Goal: Check status: Check status

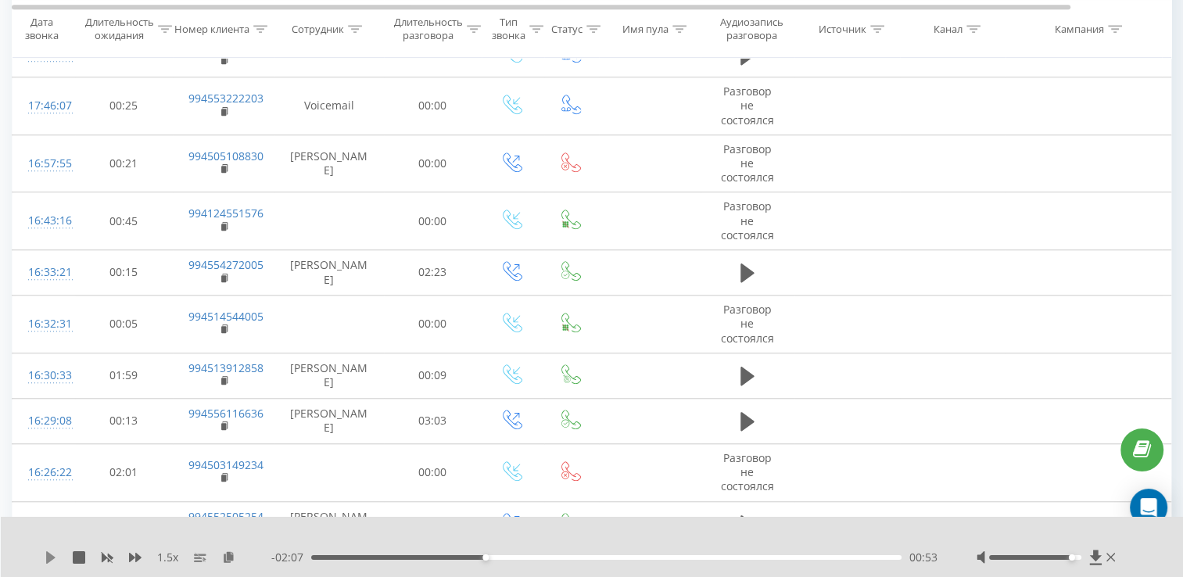
click at [49, 562] on icon at bounding box center [51, 557] width 13 height 13
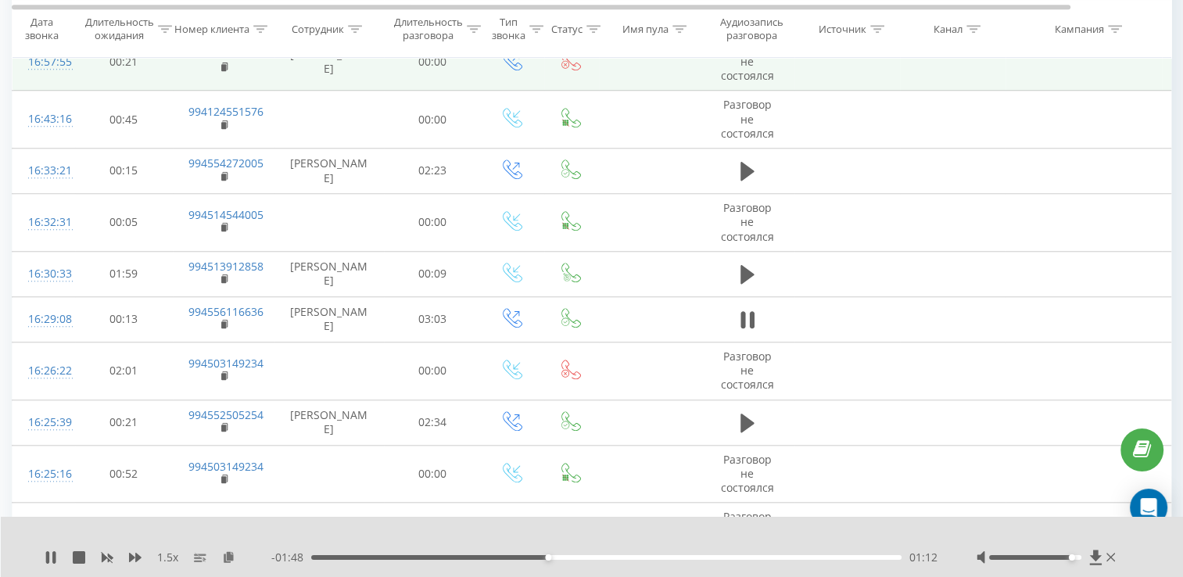
scroll to position [1407, 0]
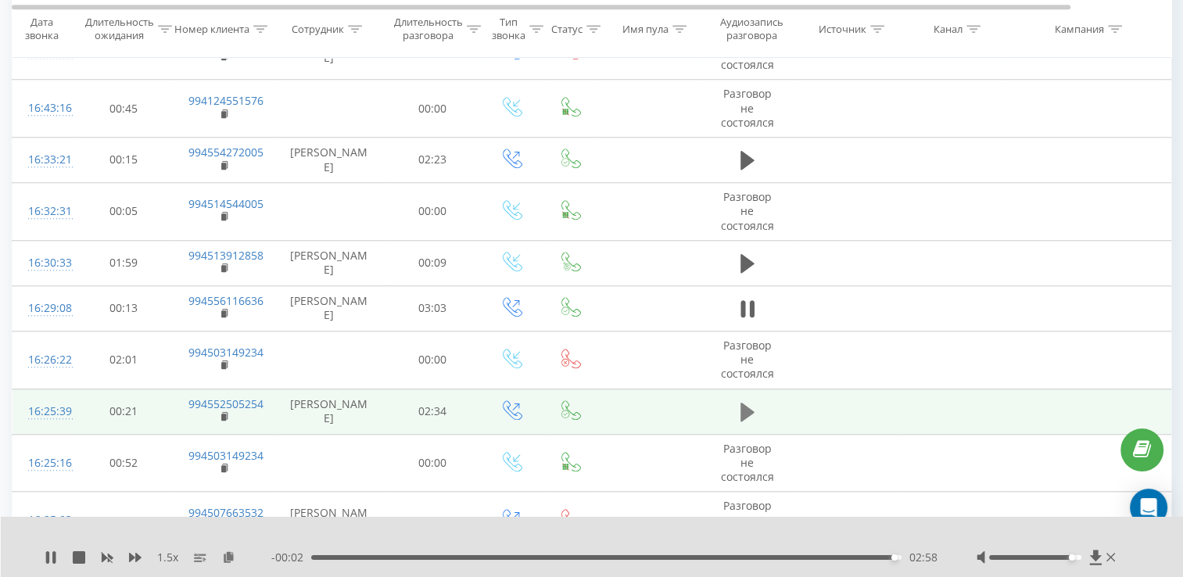
click at [756, 408] on button at bounding box center [747, 411] width 23 height 23
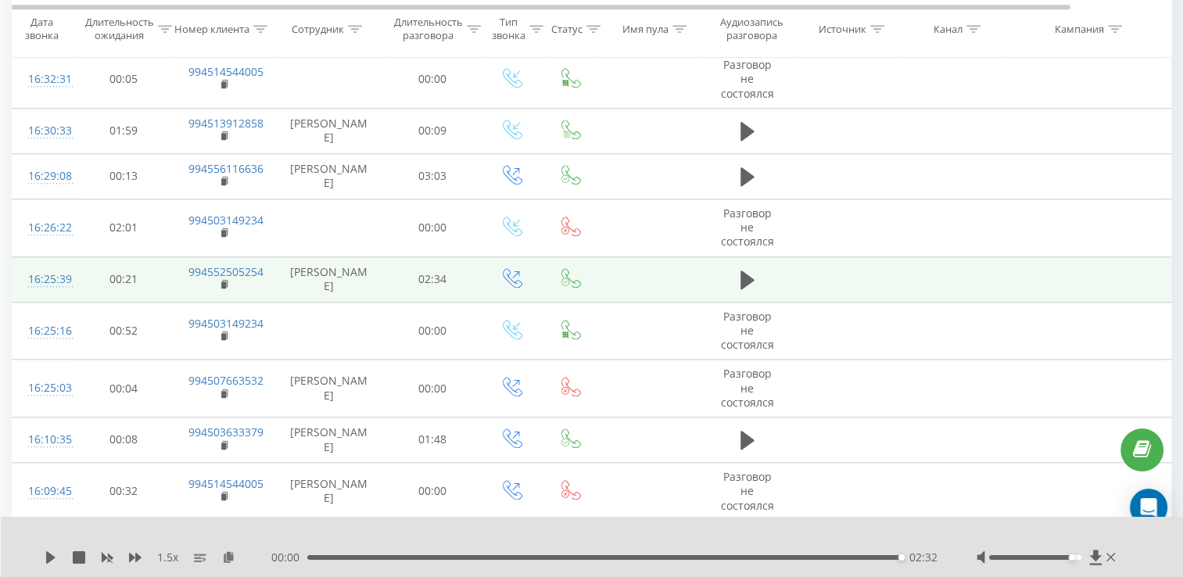
scroll to position [1564, 0]
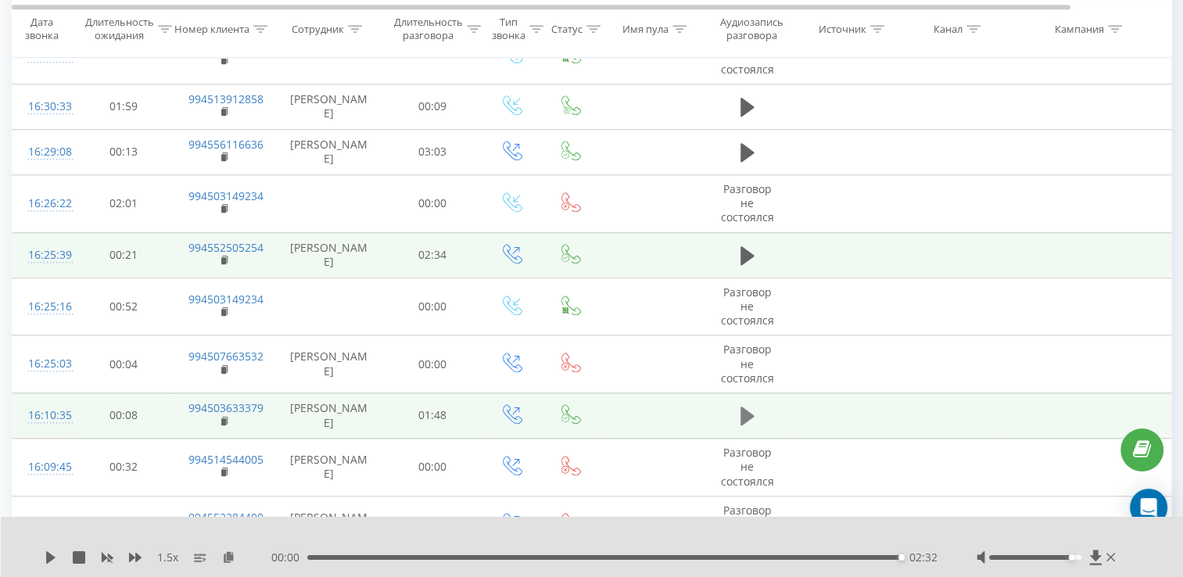
click at [744, 410] on icon at bounding box center [747, 416] width 14 height 19
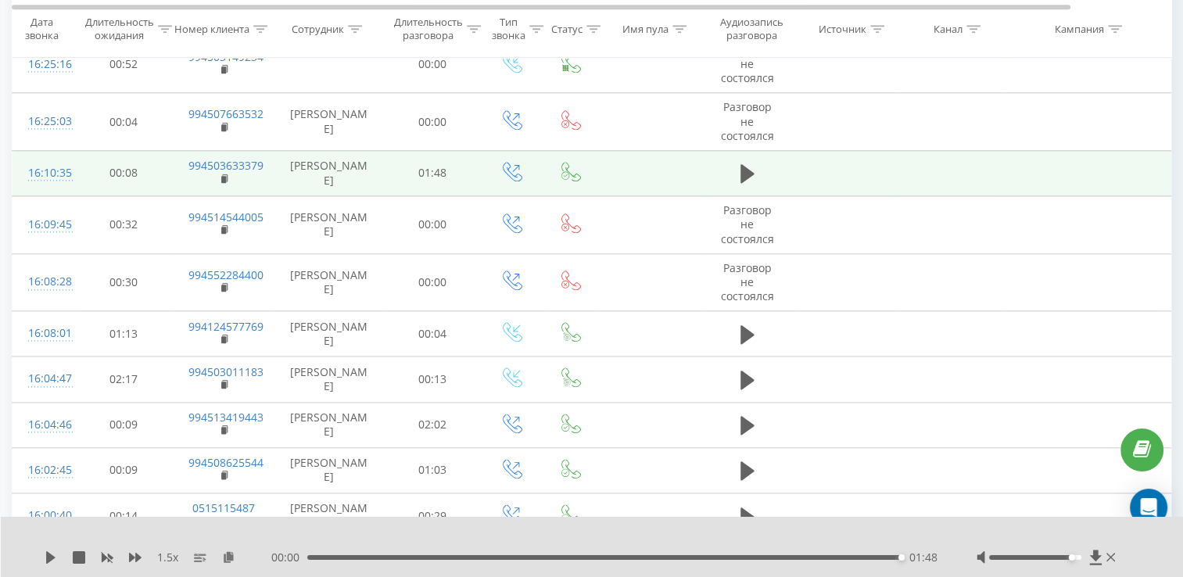
scroll to position [1808, 0]
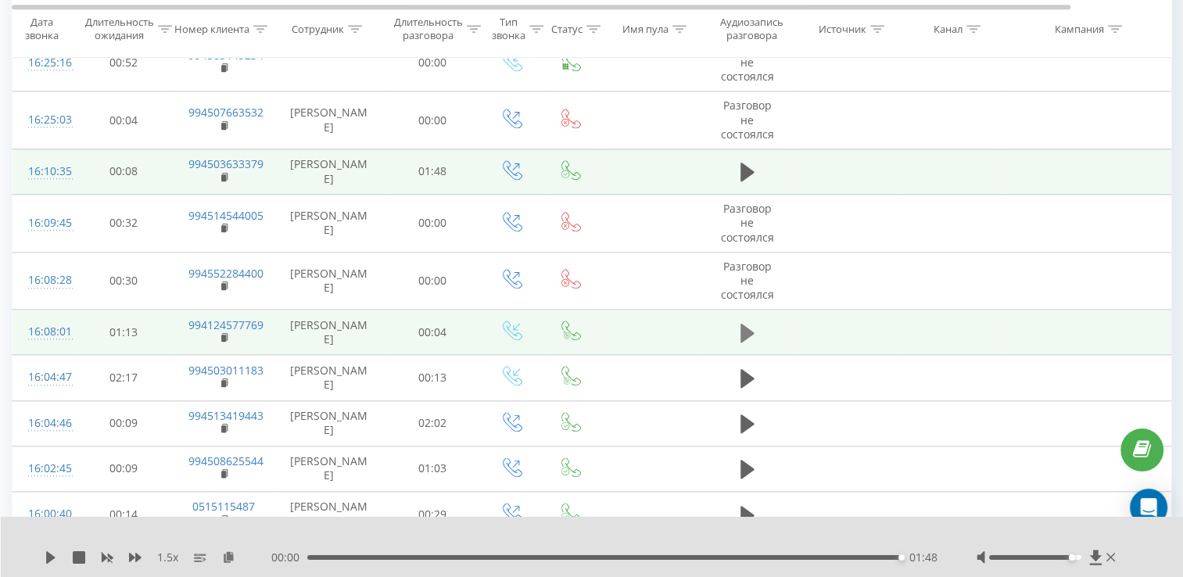
click at [740, 339] on button at bounding box center [747, 332] width 23 height 23
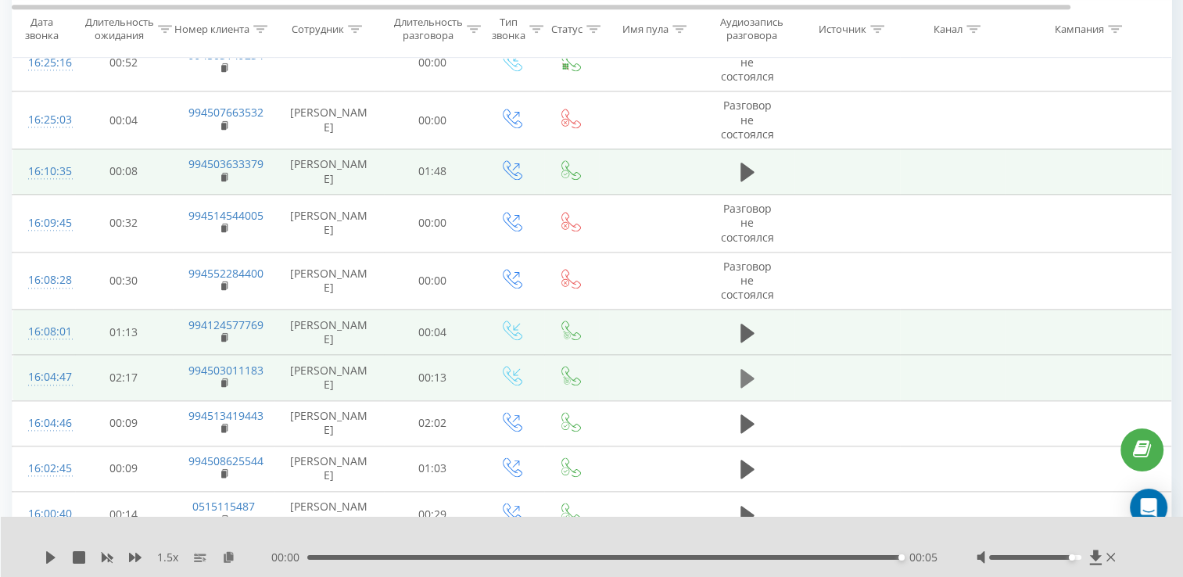
click at [745, 369] on icon at bounding box center [747, 378] width 14 height 19
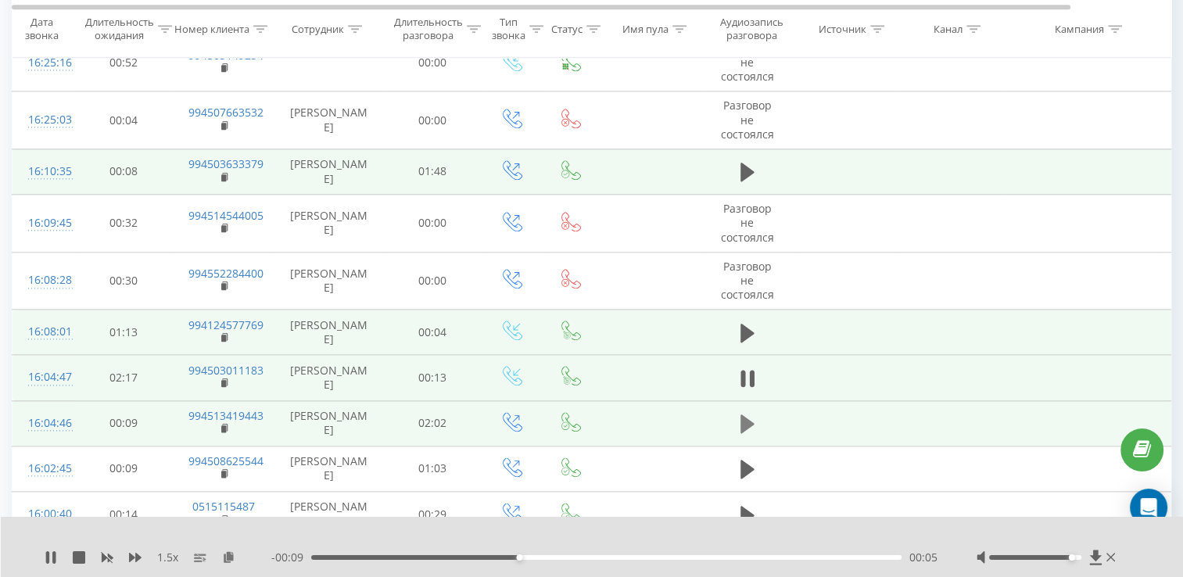
click at [747, 413] on icon at bounding box center [747, 424] width 14 height 22
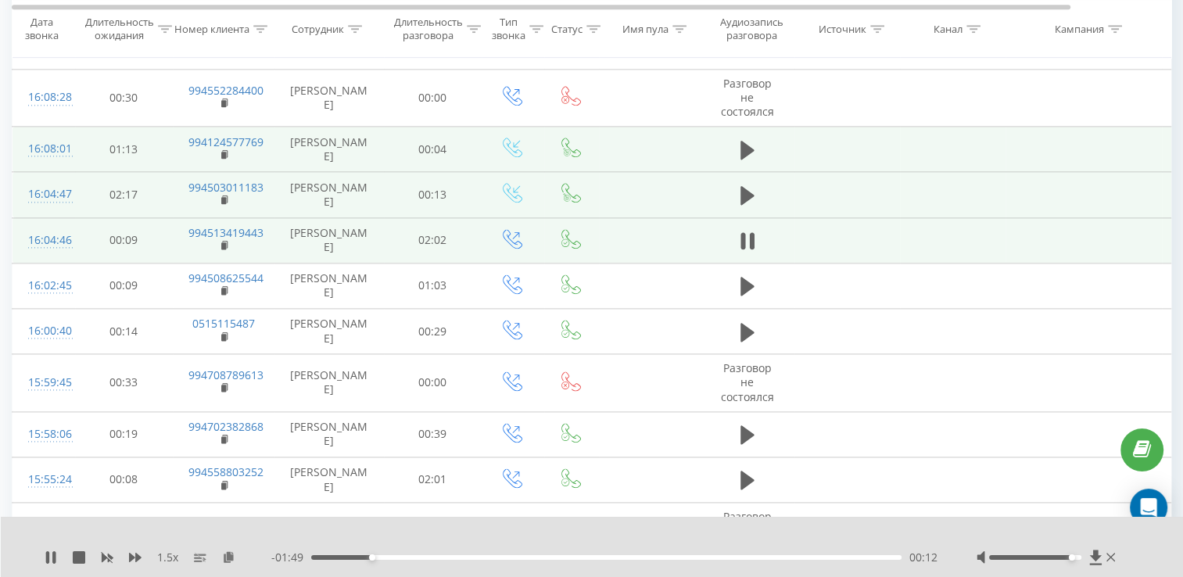
scroll to position [1994, 0]
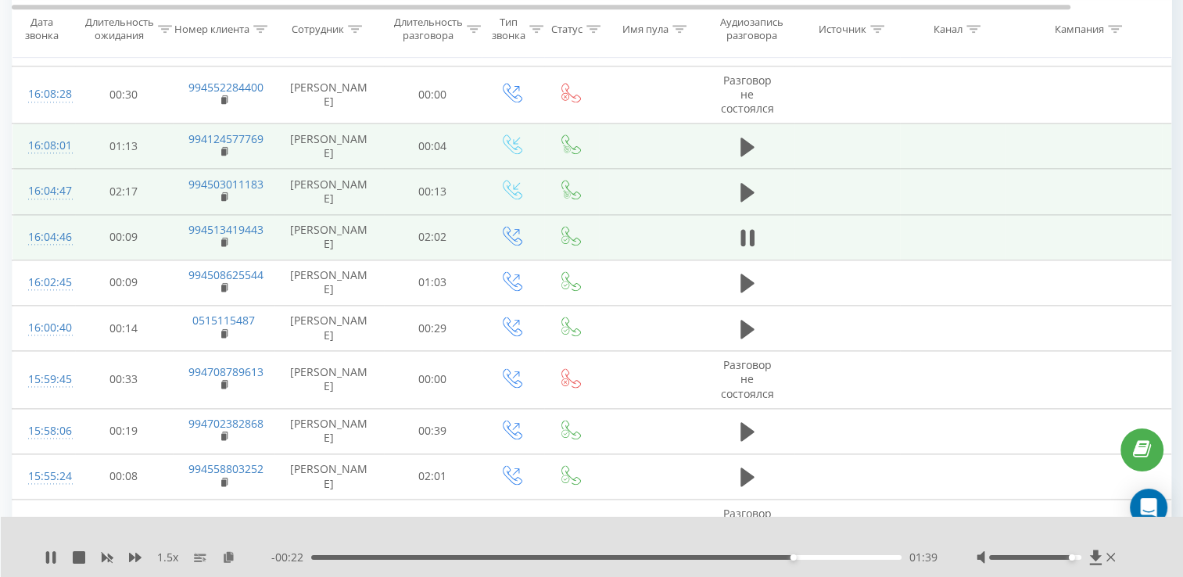
click at [759, 231] on td at bounding box center [748, 236] width 94 height 45
drag, startPoint x: 734, startPoint y: 233, endPoint x: 771, endPoint y: 231, distance: 36.8
click at [744, 233] on td at bounding box center [748, 236] width 94 height 45
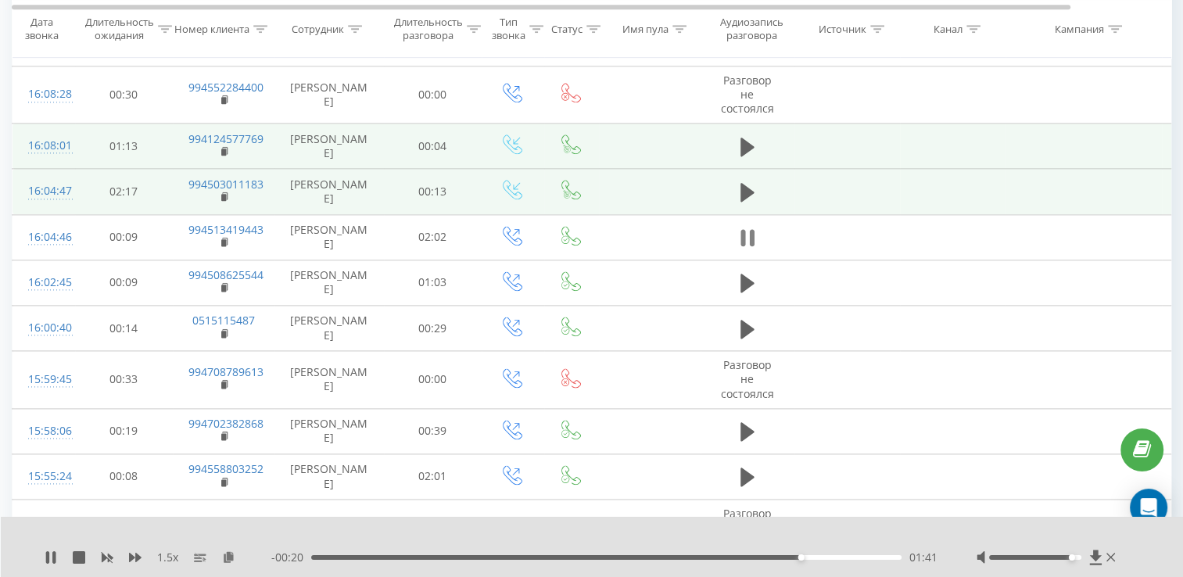
drag, startPoint x: 771, startPoint y: 231, endPoint x: 737, endPoint y: 236, distance: 34.1
click at [752, 235] on td at bounding box center [748, 236] width 94 height 45
click at [737, 236] on button at bounding box center [747, 237] width 23 height 23
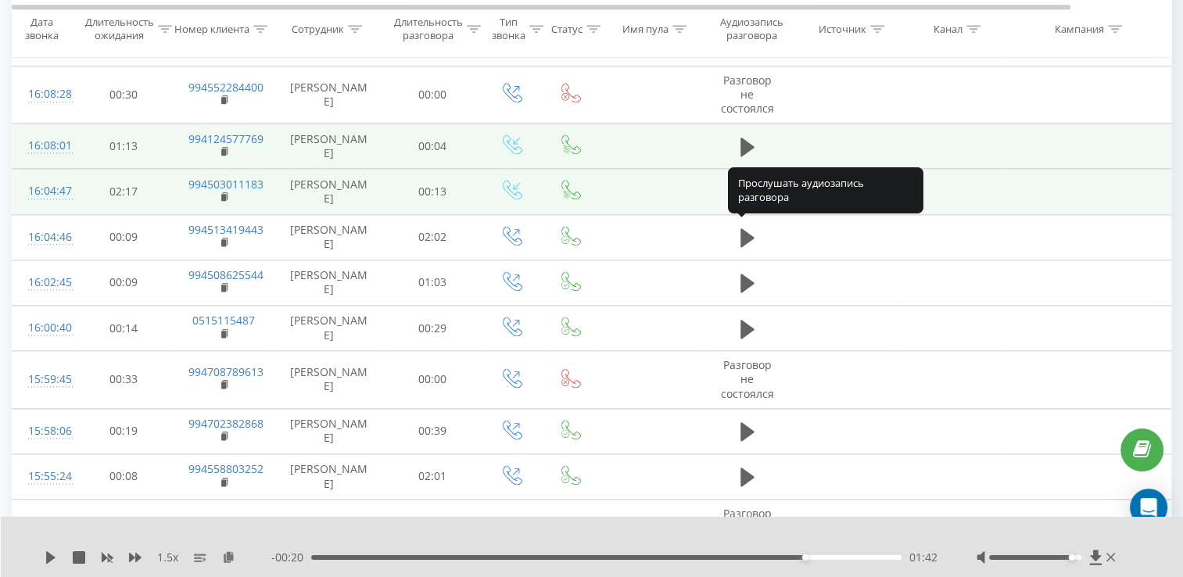
click at [737, 236] on button at bounding box center [747, 237] width 23 height 23
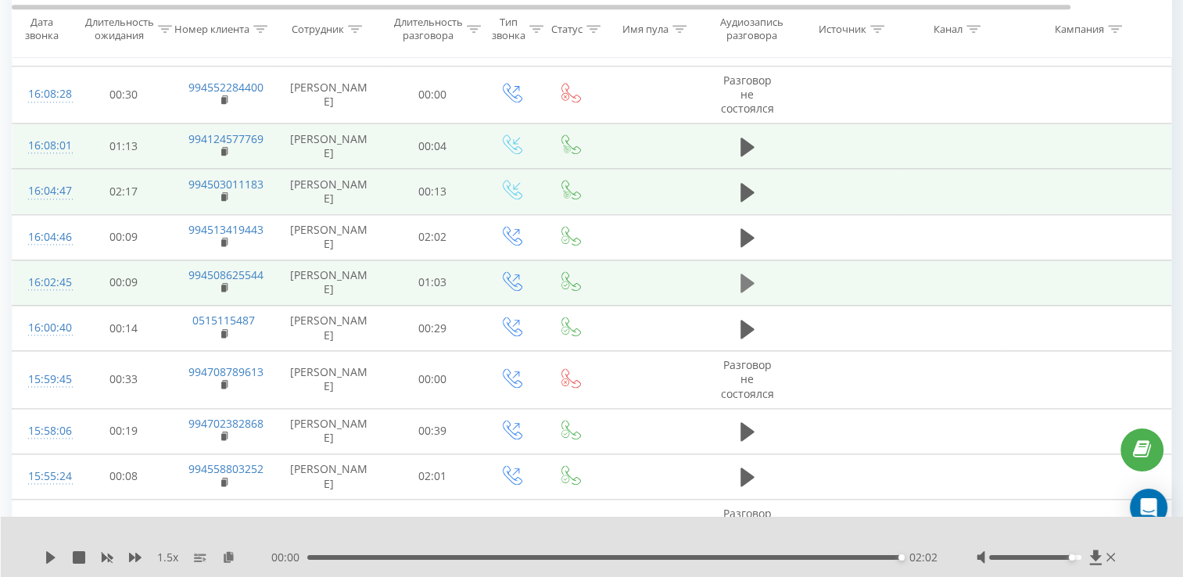
click at [741, 274] on icon at bounding box center [747, 283] width 14 height 19
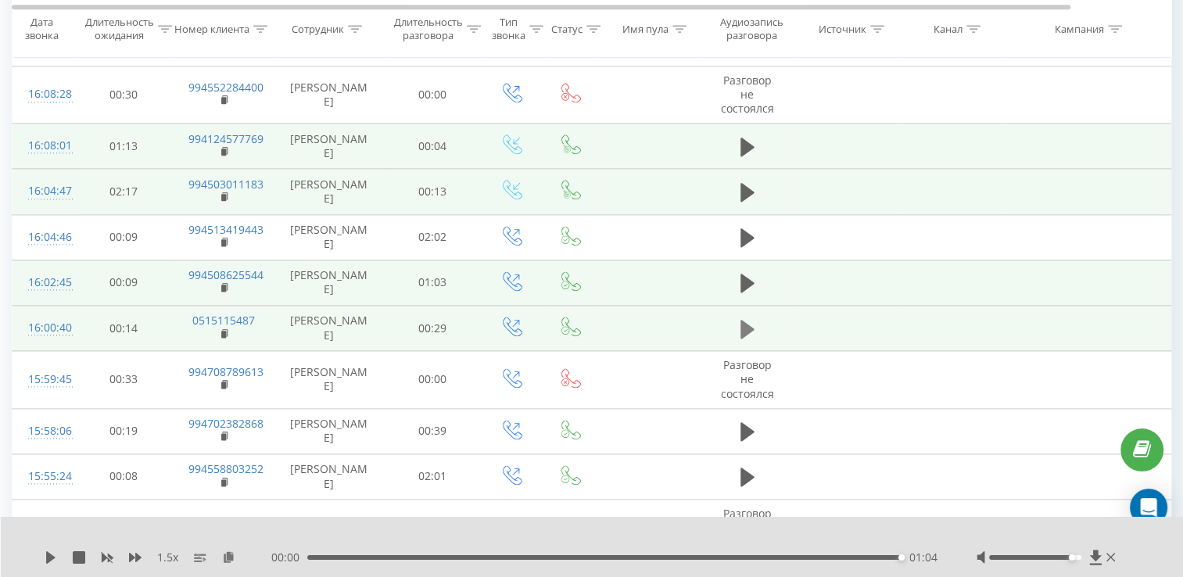
click at [740, 318] on icon at bounding box center [747, 329] width 14 height 22
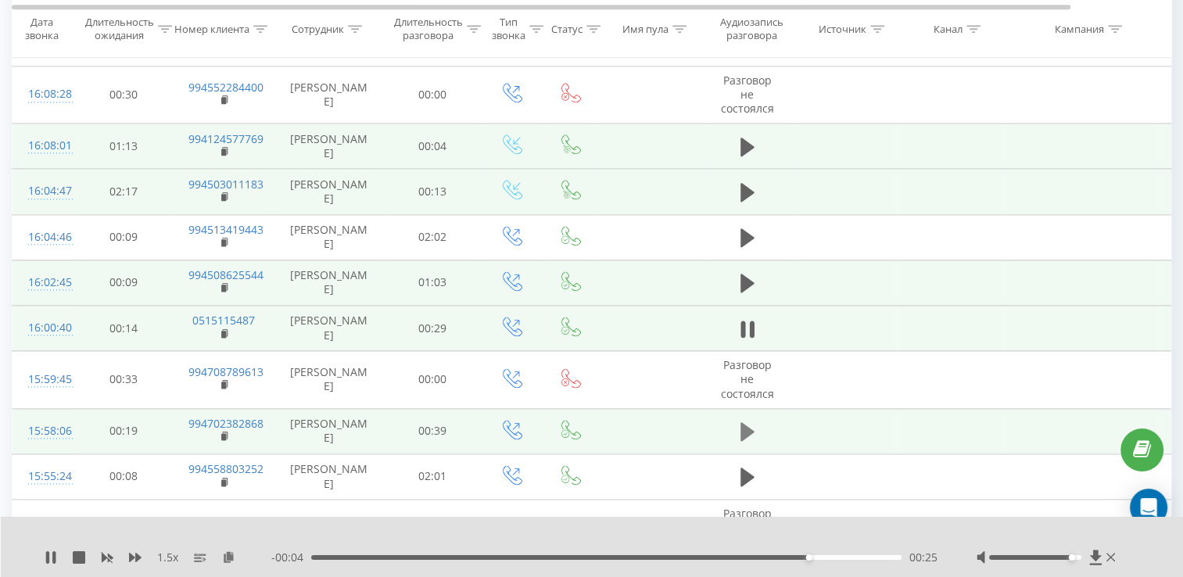
click at [751, 423] on icon at bounding box center [747, 431] width 14 height 19
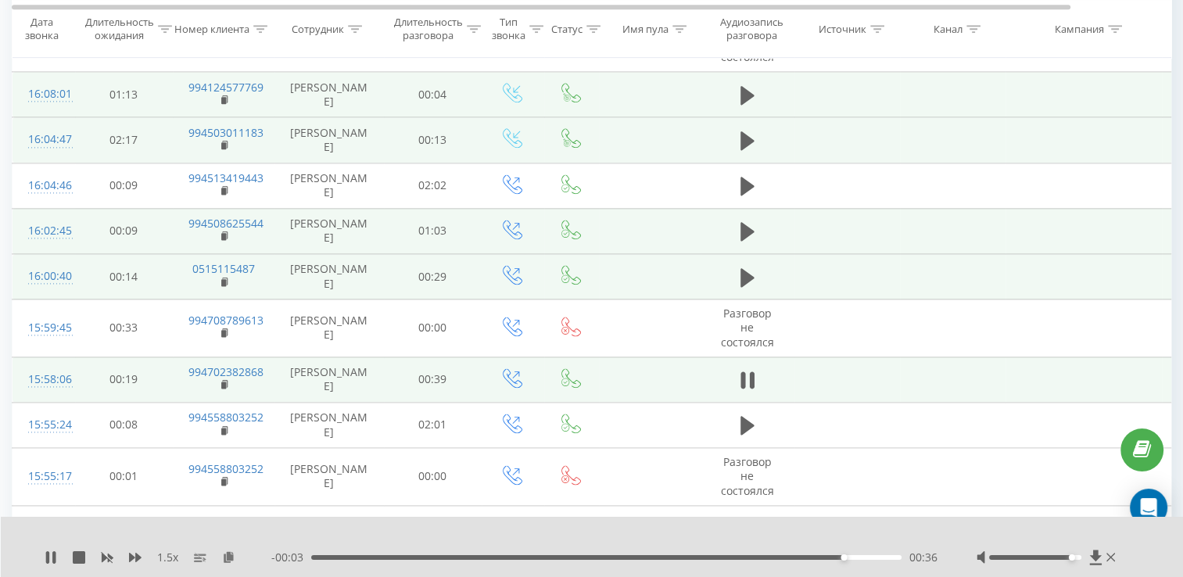
scroll to position [2045, 0]
click at [751, 423] on icon at bounding box center [747, 425] width 14 height 22
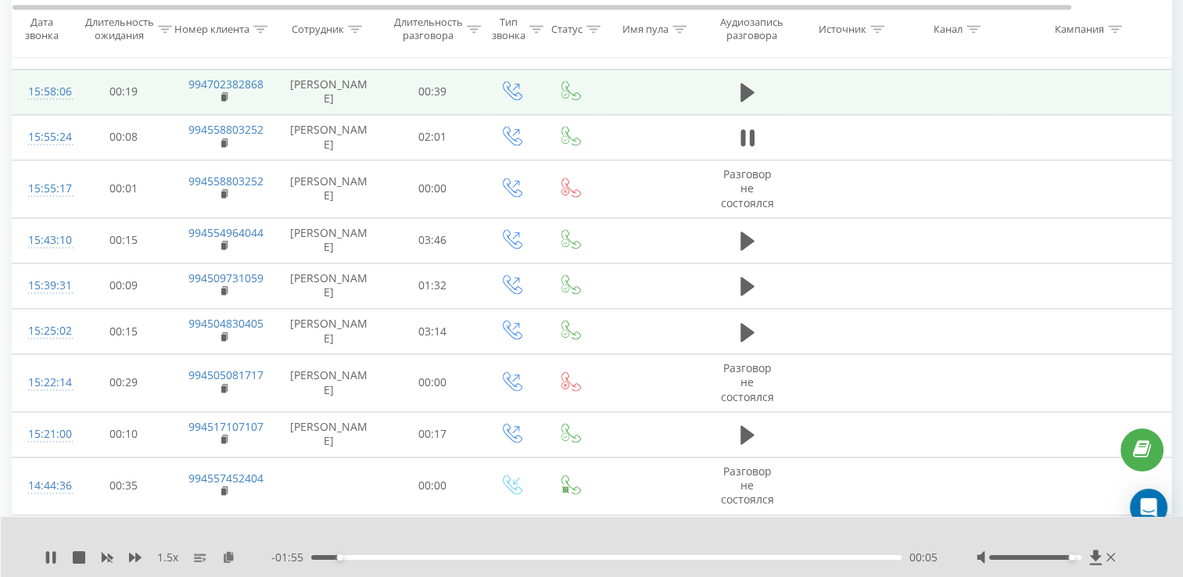
scroll to position [2333, 0]
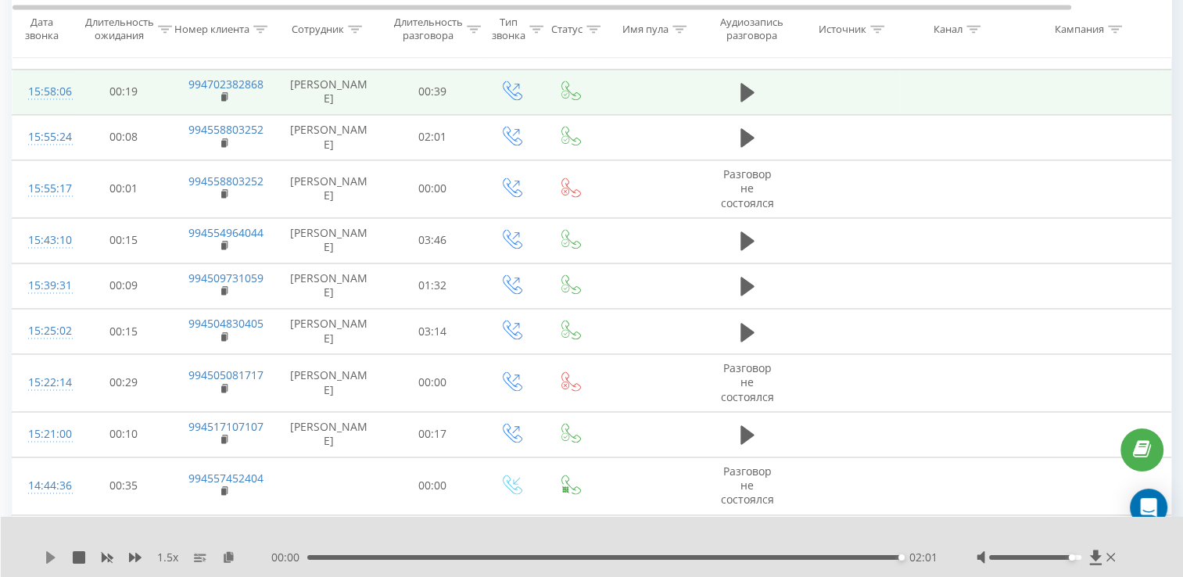
click at [47, 557] on icon at bounding box center [50, 557] width 9 height 13
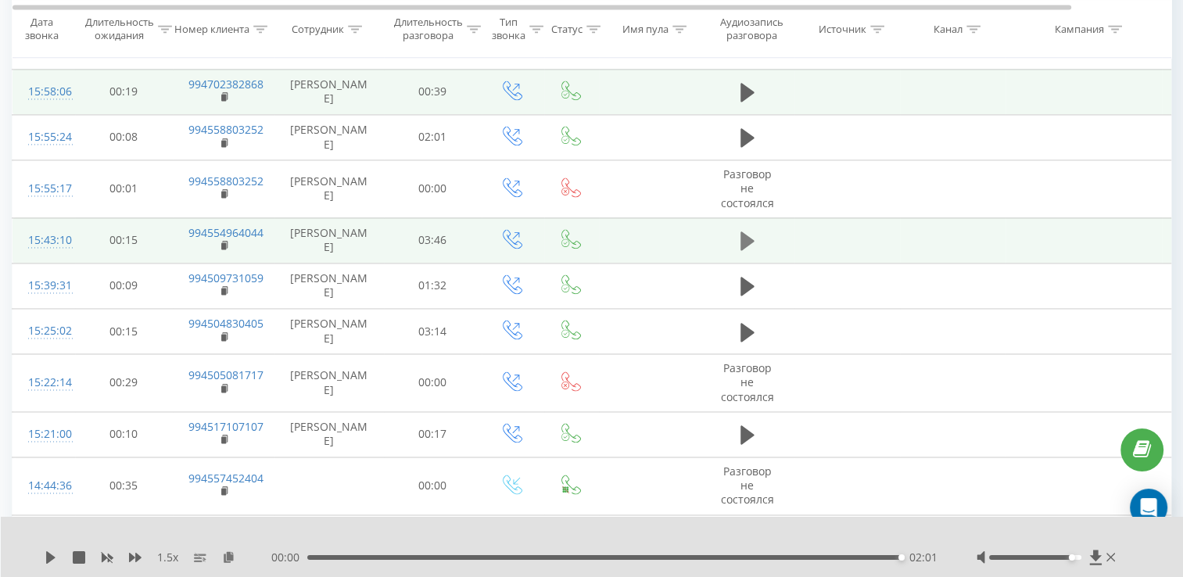
click at [740, 234] on icon at bounding box center [747, 240] width 14 height 19
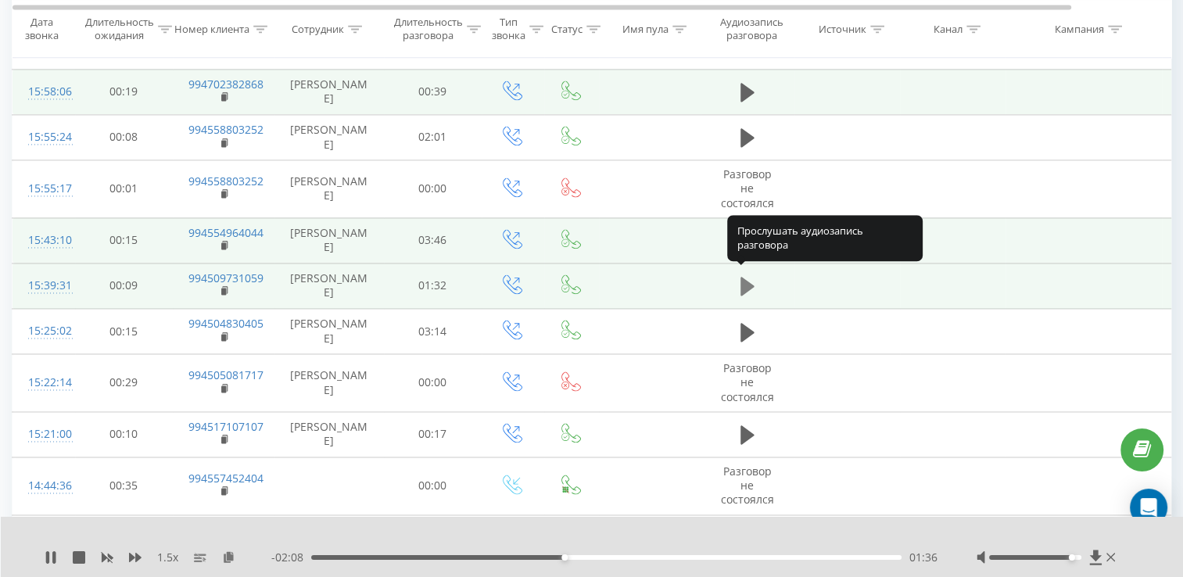
click at [749, 280] on icon at bounding box center [747, 286] width 14 height 19
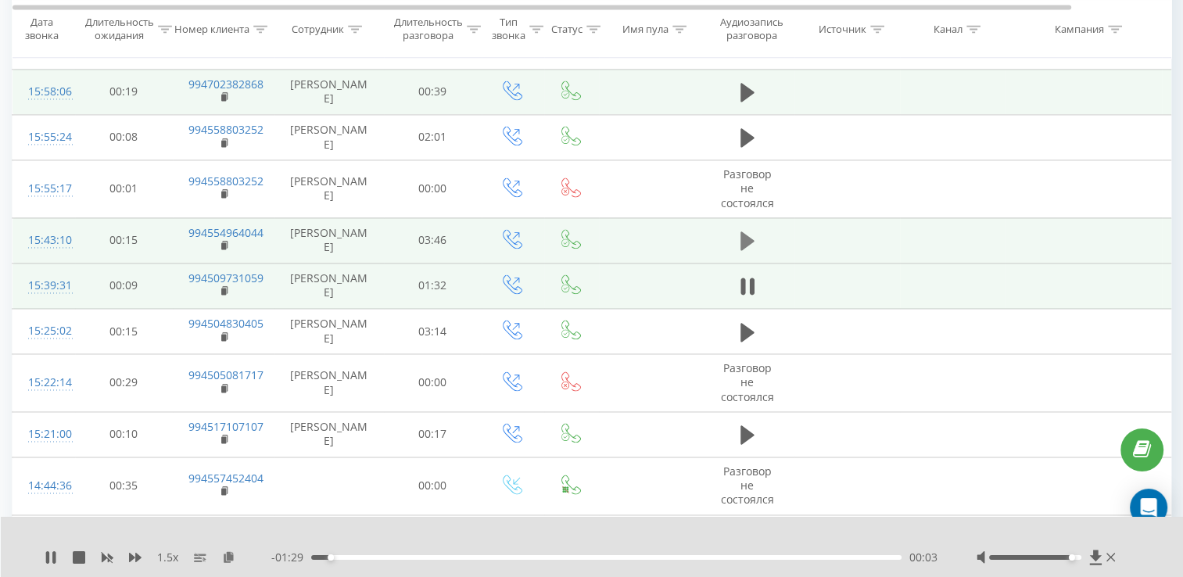
click at [752, 245] on button at bounding box center [747, 240] width 23 height 23
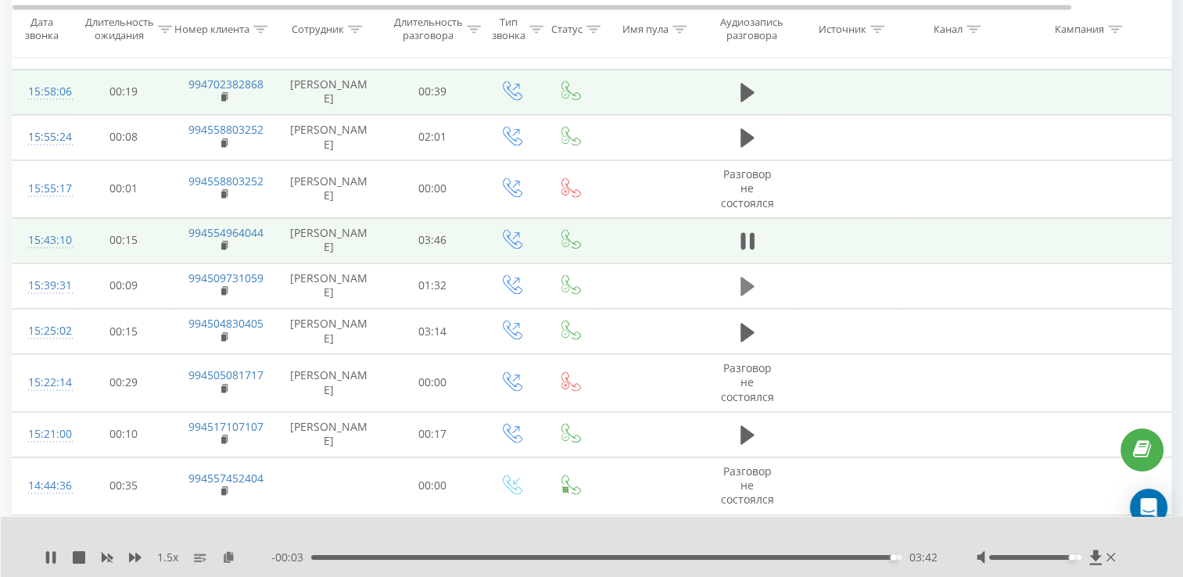
drag, startPoint x: 738, startPoint y: 294, endPoint x: 744, endPoint y: 285, distance: 11.3
click at [744, 285] on td at bounding box center [748, 285] width 94 height 45
click at [744, 285] on icon at bounding box center [747, 286] width 14 height 19
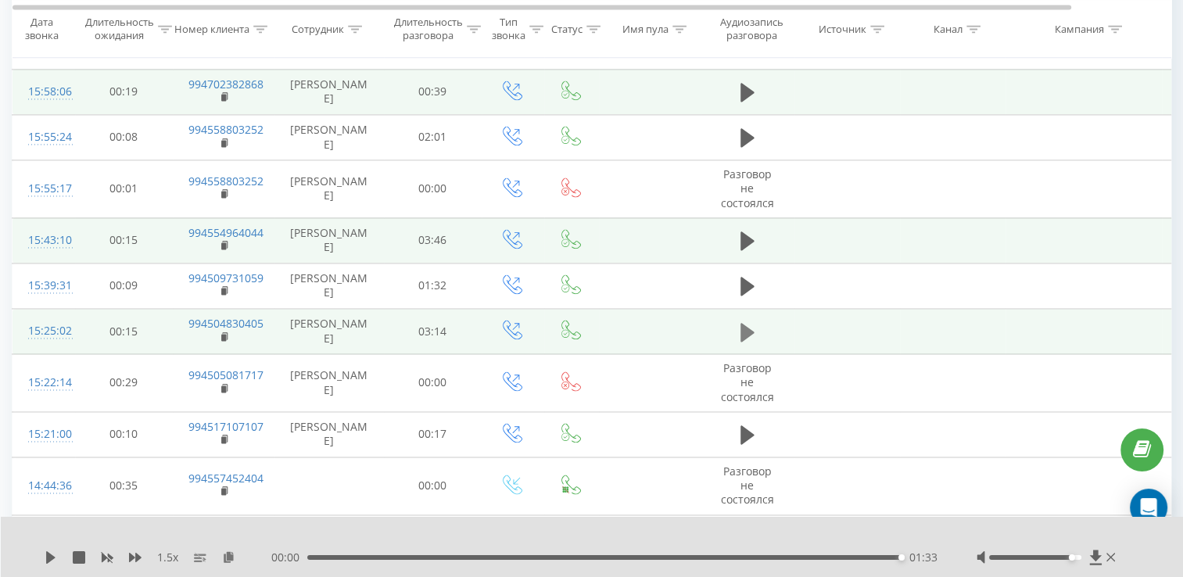
click at [742, 321] on icon at bounding box center [747, 332] width 14 height 22
click at [45, 558] on icon at bounding box center [51, 557] width 13 height 13
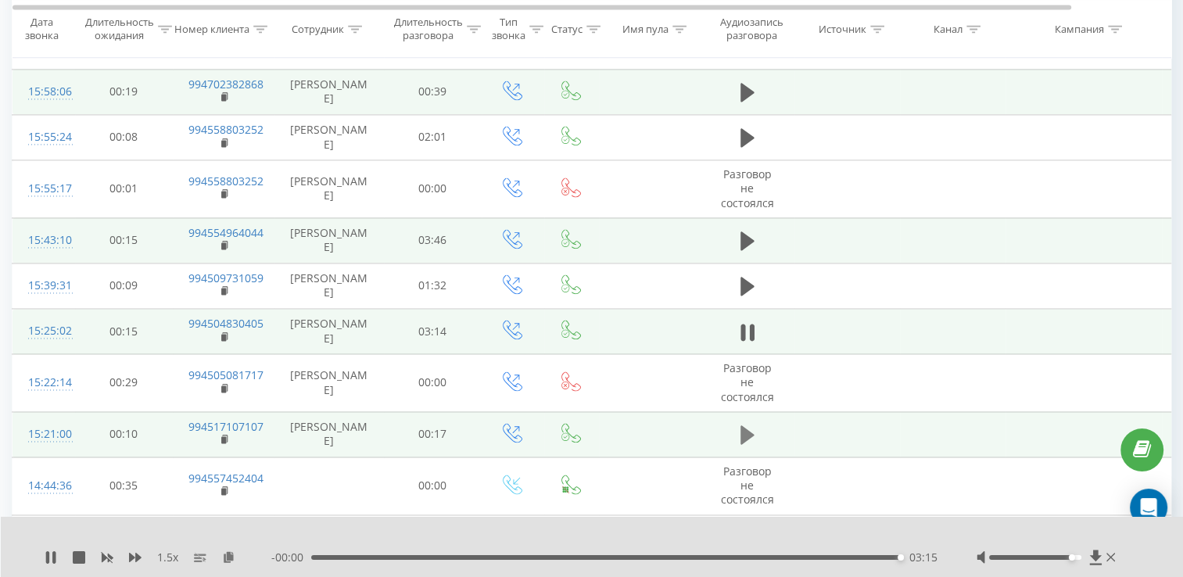
click at [740, 429] on icon at bounding box center [747, 434] width 14 height 19
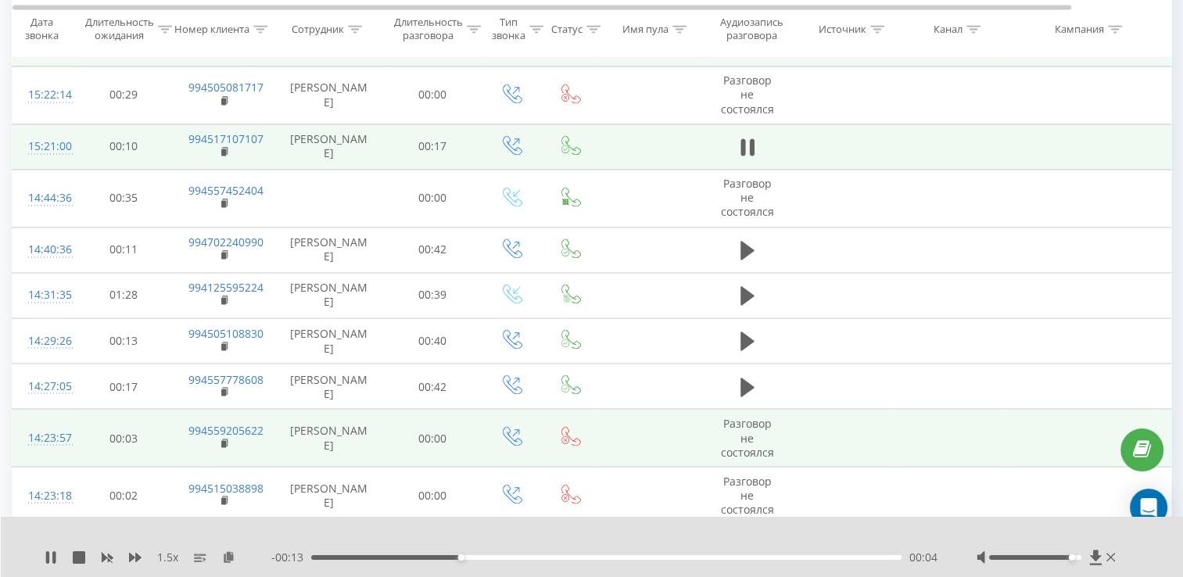
scroll to position [2646, 0]
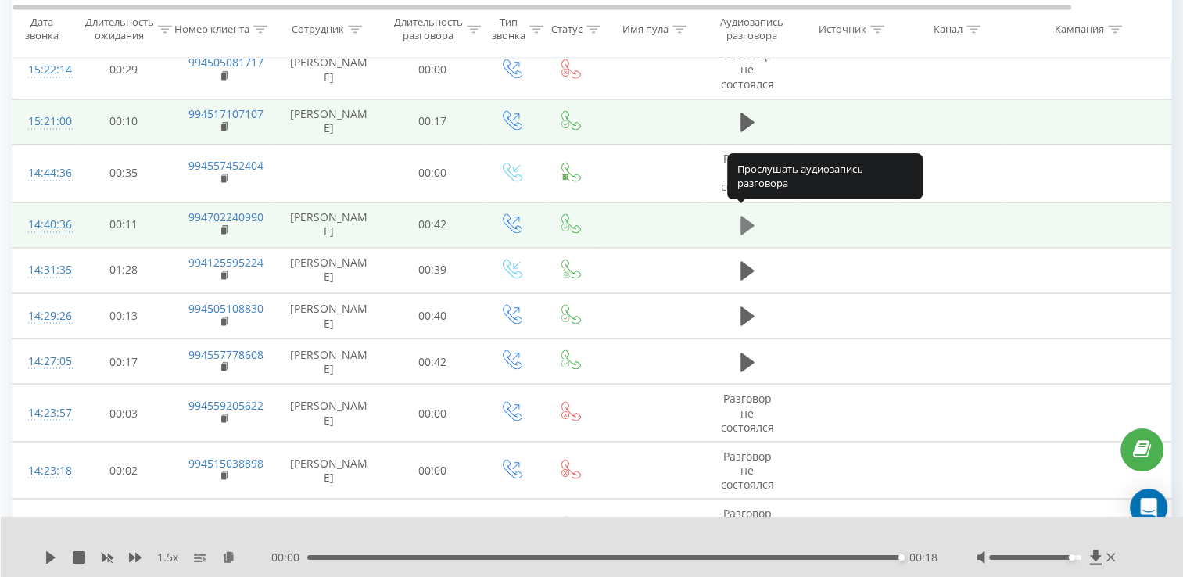
click at [747, 220] on icon at bounding box center [747, 225] width 14 height 19
